Goal: Navigation & Orientation: Find specific page/section

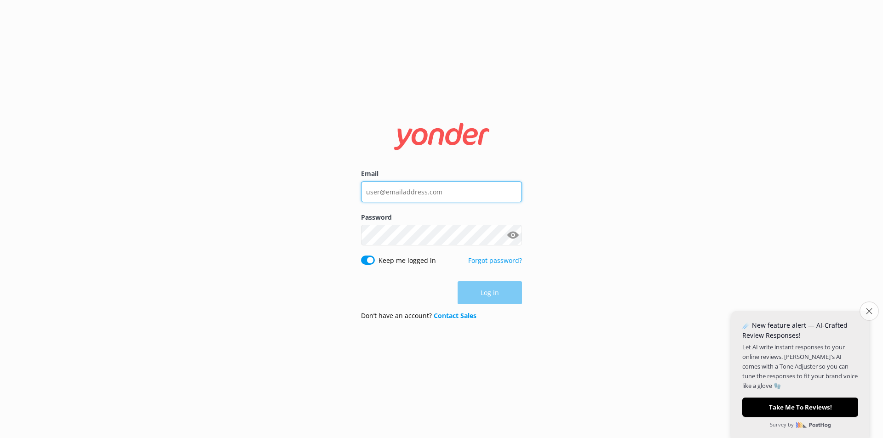
type input "[EMAIL_ADDRESS][DOMAIN_NAME]"
click at [866, 314] on icon "Close survey" at bounding box center [869, 311] width 6 height 6
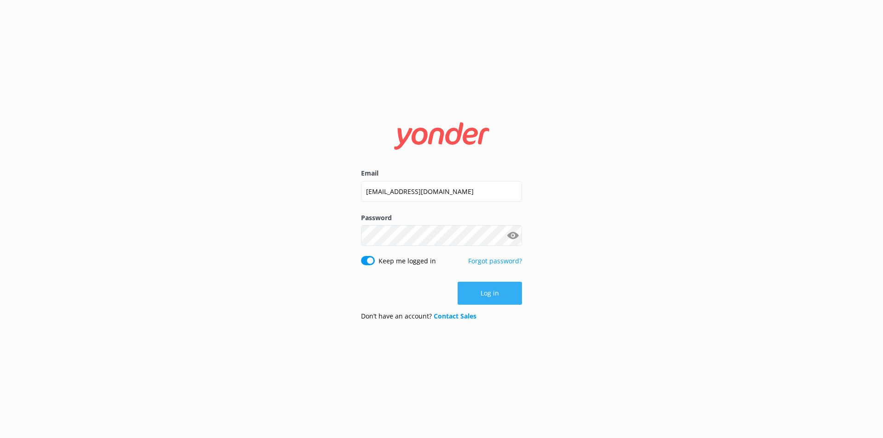
click at [487, 295] on button "Log in" at bounding box center [489, 293] width 64 height 23
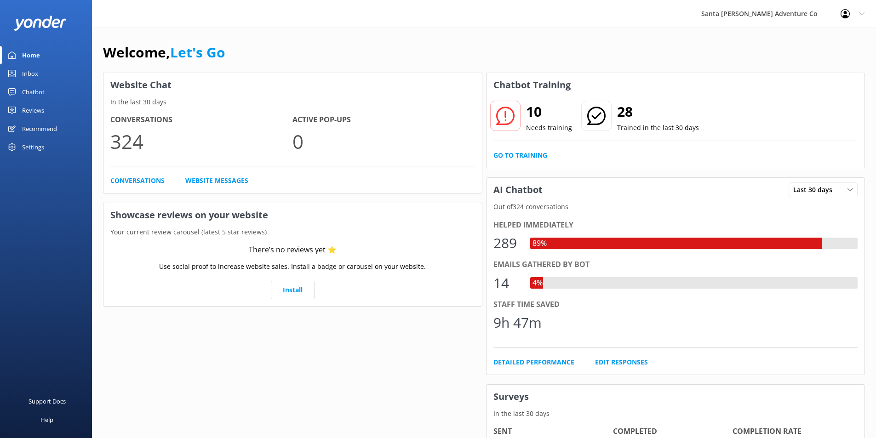
click at [33, 74] on div "Inbox" at bounding box center [30, 73] width 16 height 18
